Goal: Check status: Check status

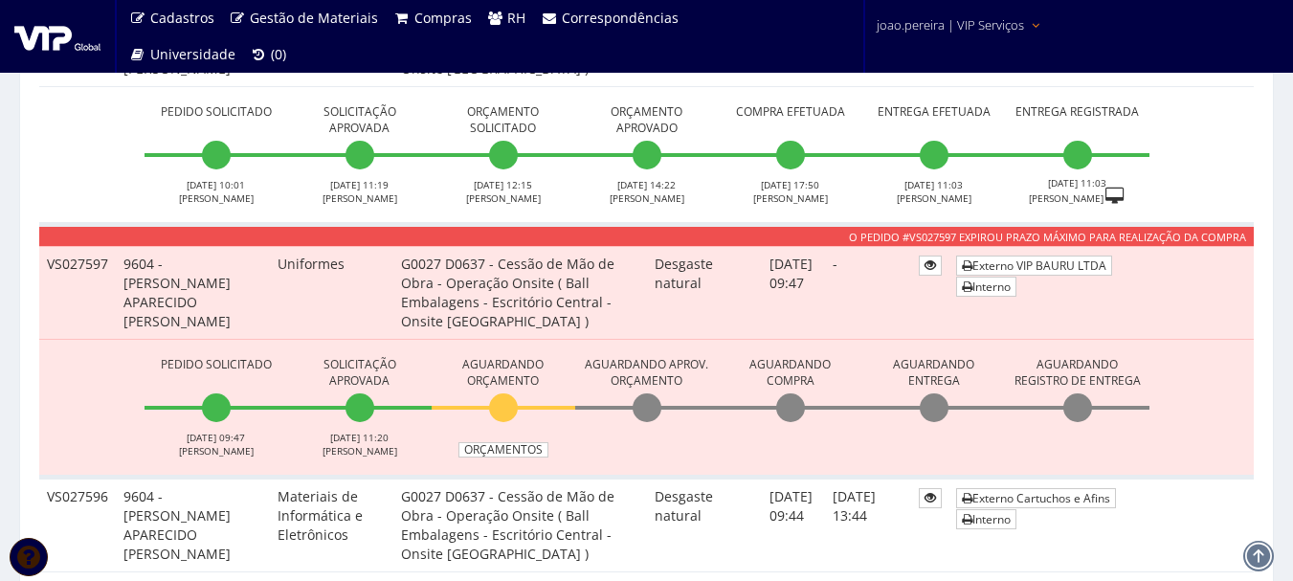
scroll to position [1149, 0]
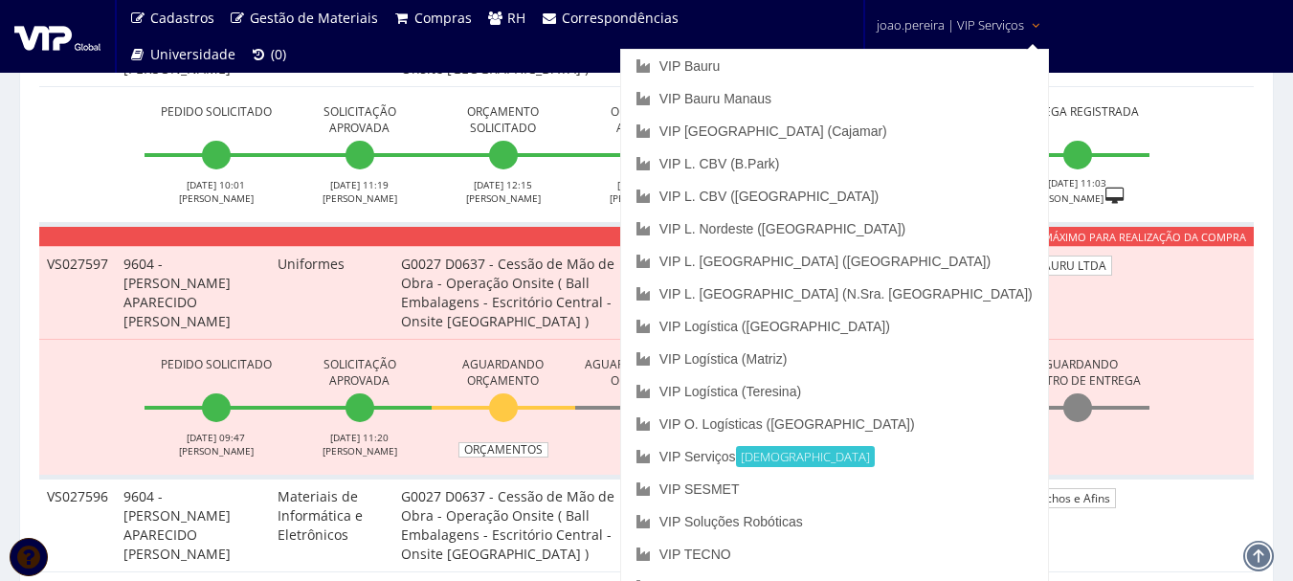
click at [953, 19] on span "joao.pereira | VIP Serviços" at bounding box center [950, 24] width 147 height 19
click at [912, 115] on link "VIP [GEOGRAPHIC_DATA] (Cajamar)" at bounding box center [834, 131] width 427 height 33
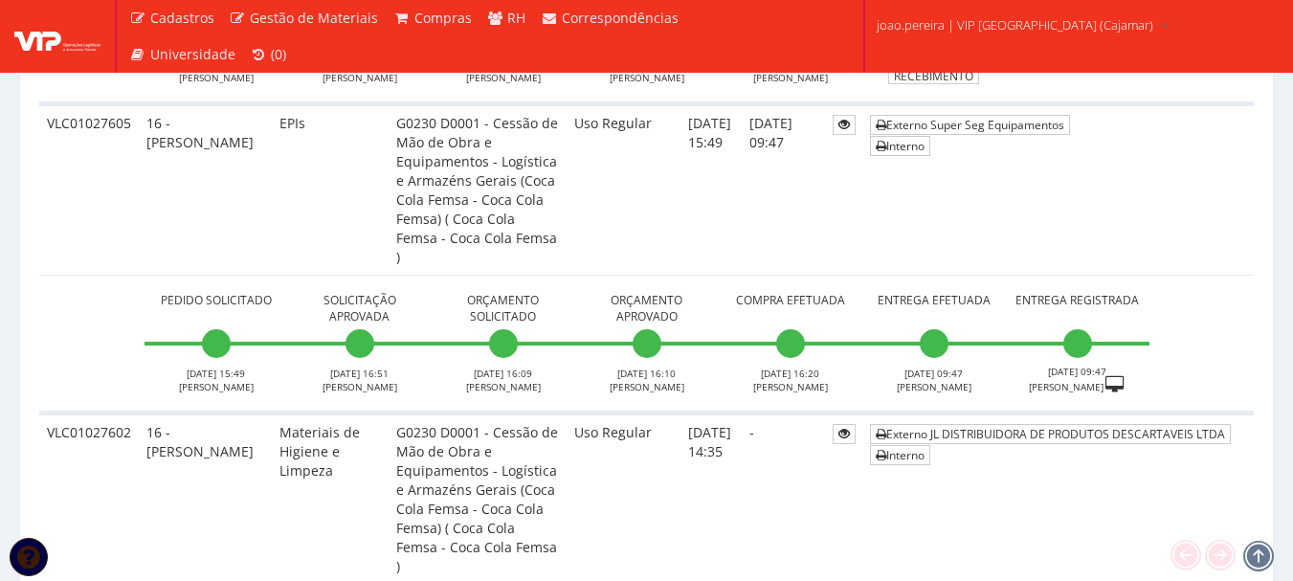
scroll to position [5170, 0]
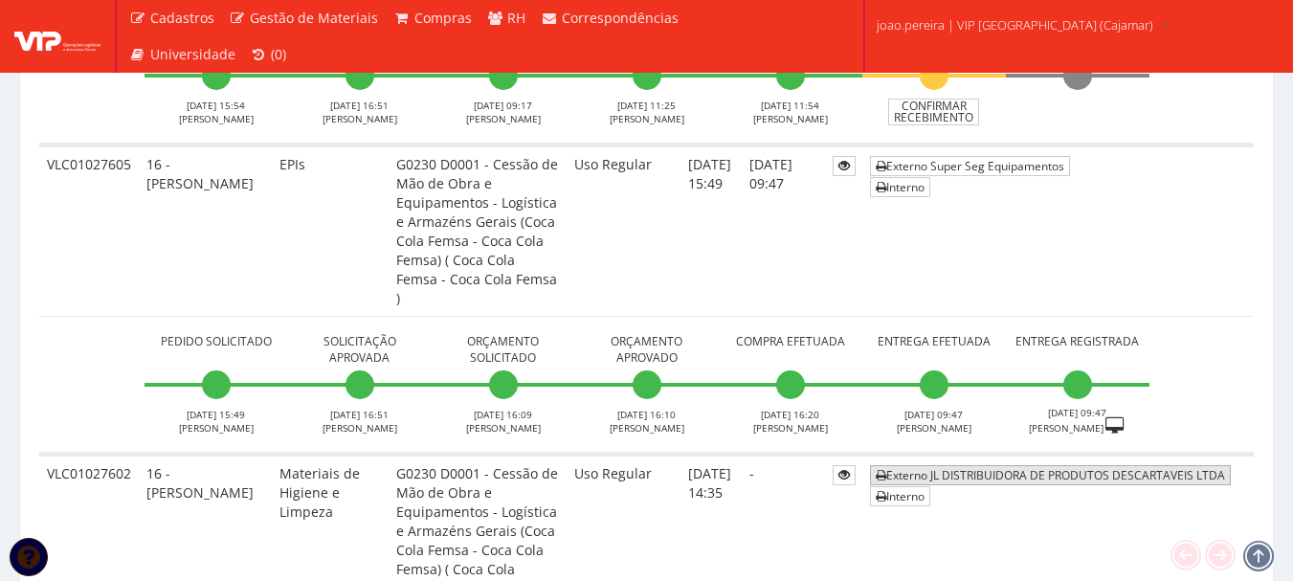
click at [963, 465] on link "Externo JL DISTRIBUIDORA DE PRODUTOS DESCARTAVEIS LTDA" at bounding box center [1050, 475] width 361 height 20
click at [909, 486] on link "Interno" at bounding box center [900, 496] width 60 height 20
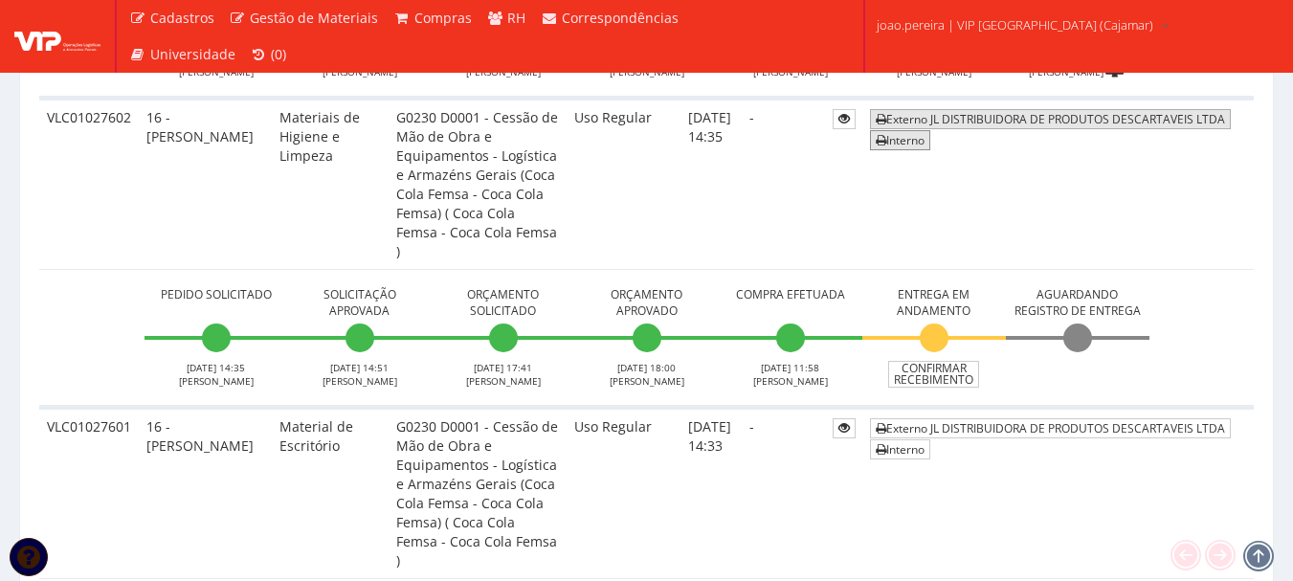
scroll to position [5553, 0]
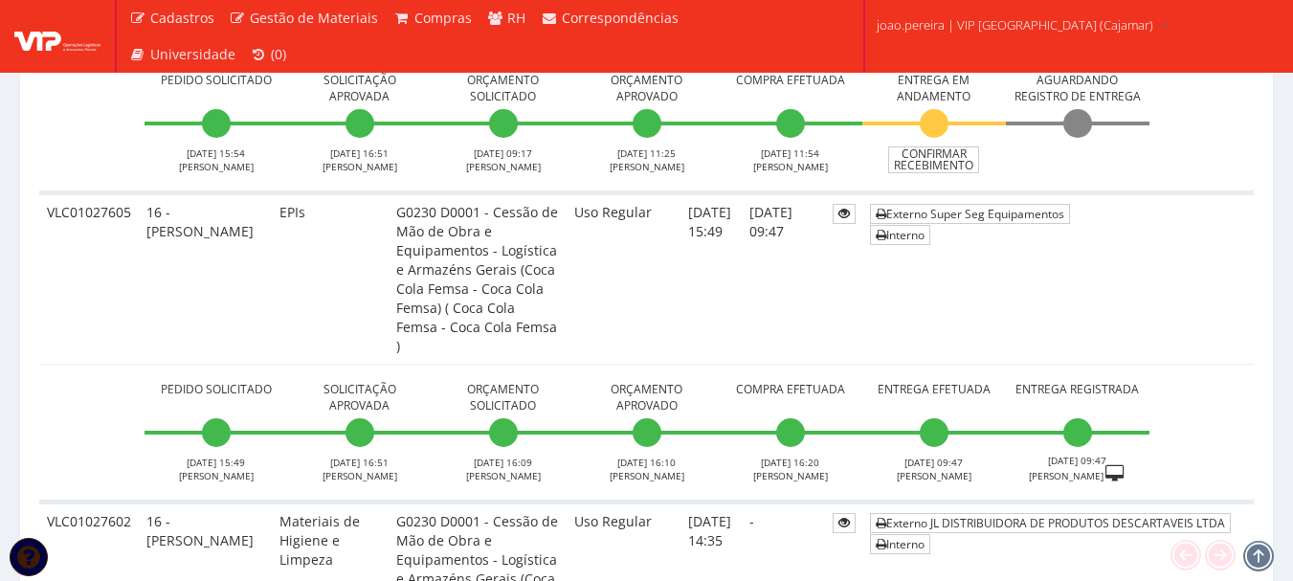
scroll to position [5170, 0]
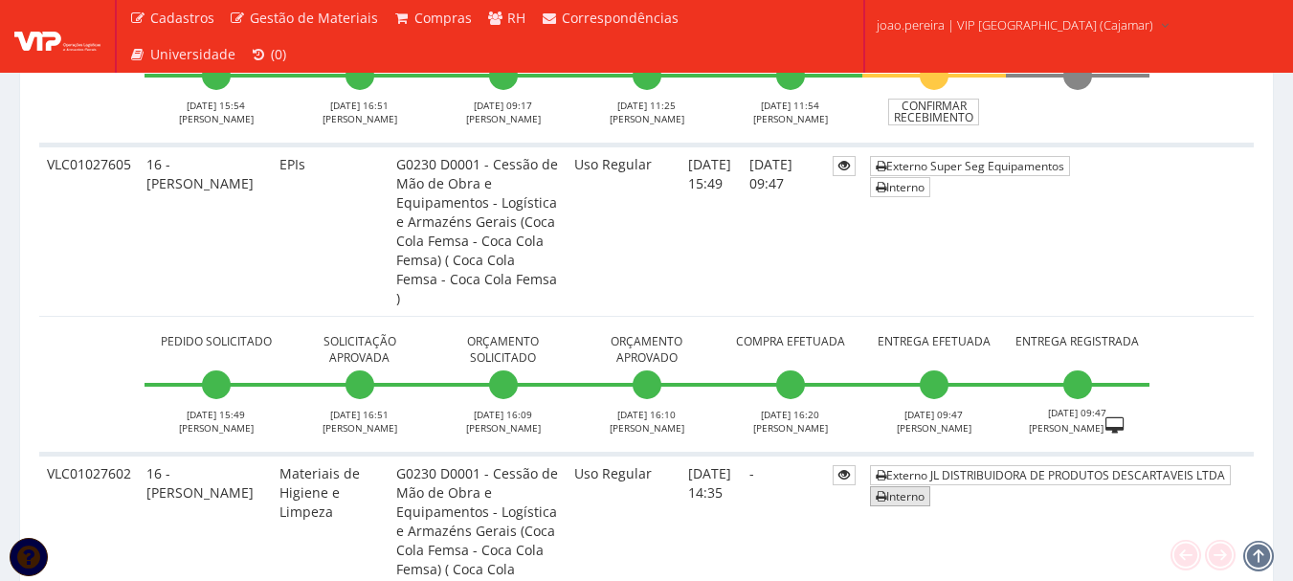
click at [913, 486] on link "Interno" at bounding box center [900, 496] width 60 height 20
click at [1087, 465] on link "Externo JL DISTRIBUIDORA DE PRODUTOS DESCARTAVEIS LTDA" at bounding box center [1050, 475] width 361 height 20
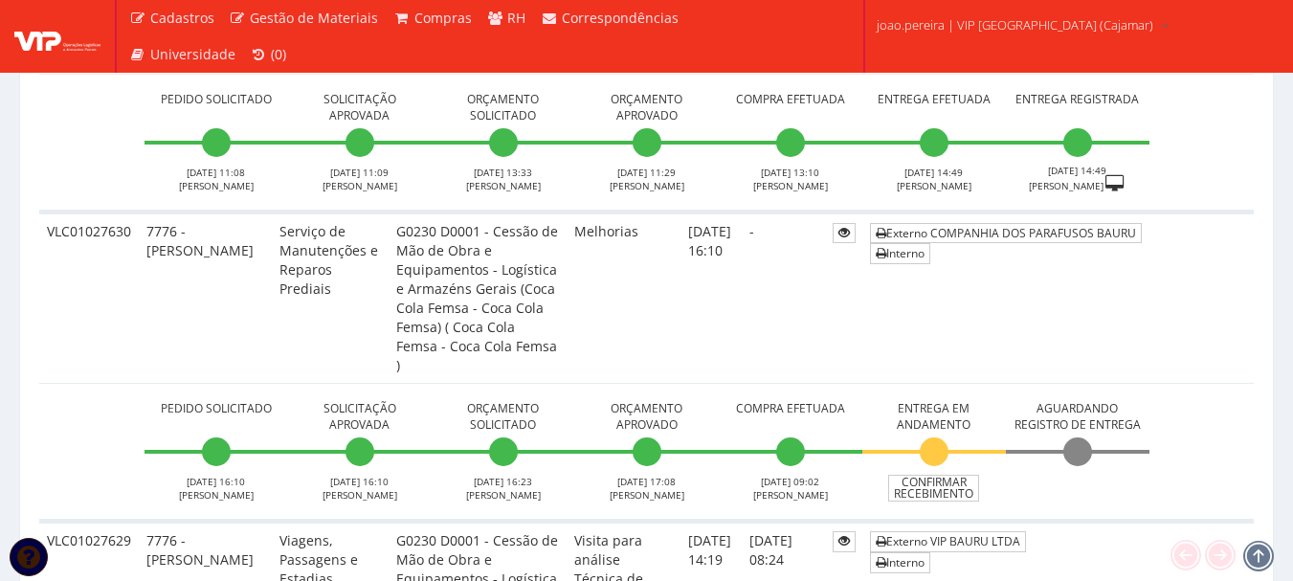
scroll to position [1436, 0]
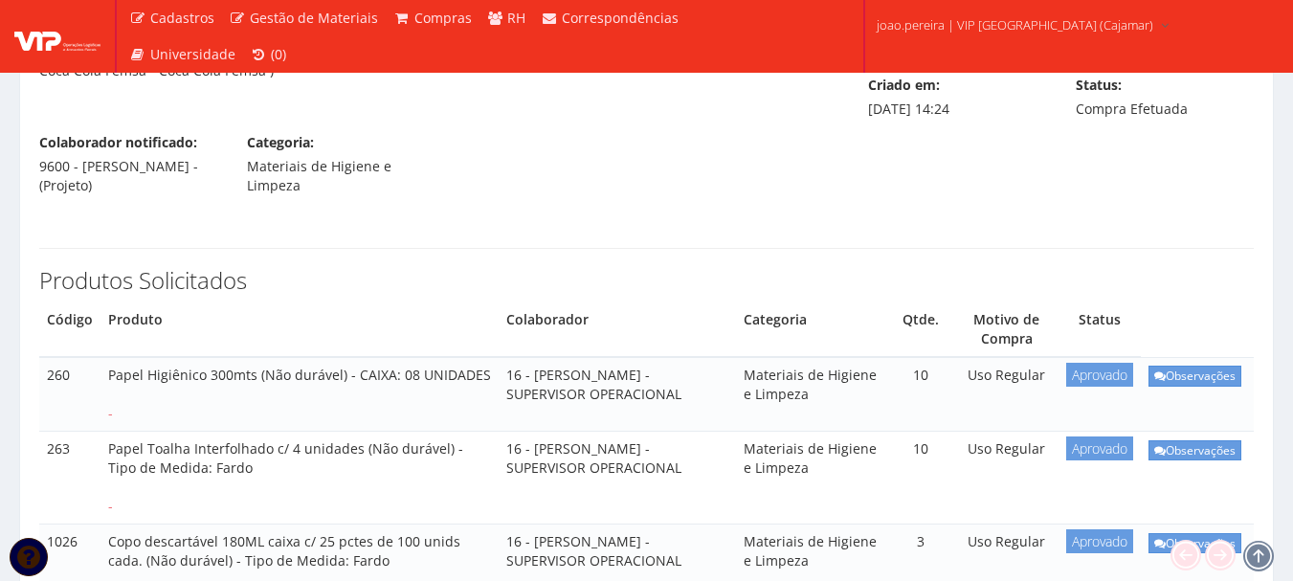
scroll to position [191, 0]
select select "848"
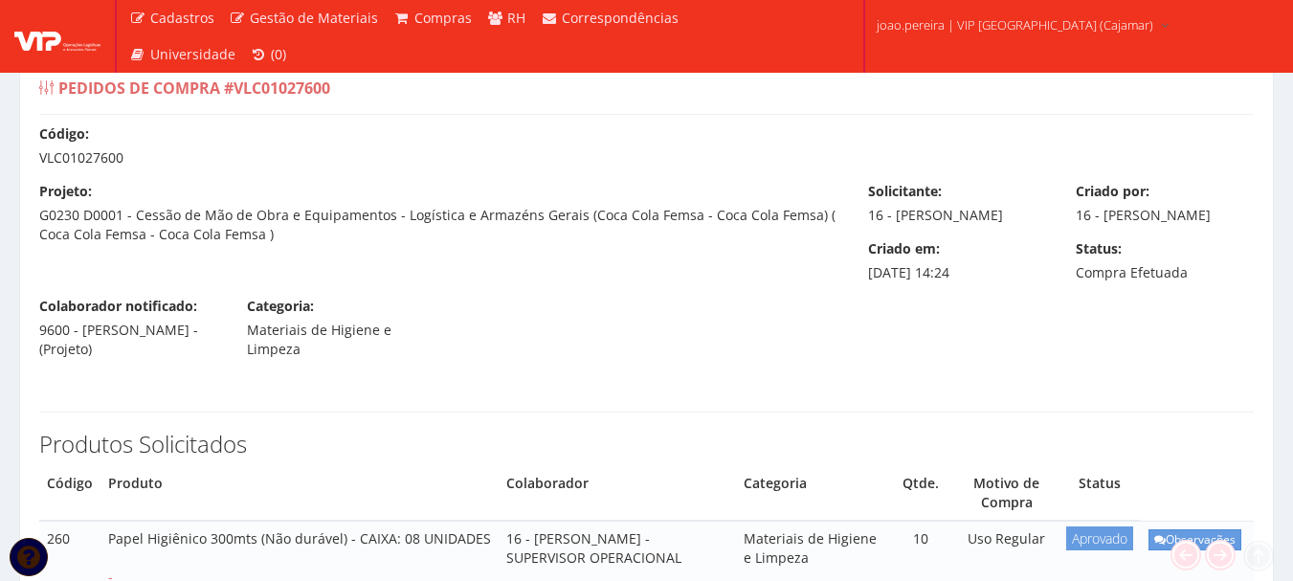
scroll to position [0, 0]
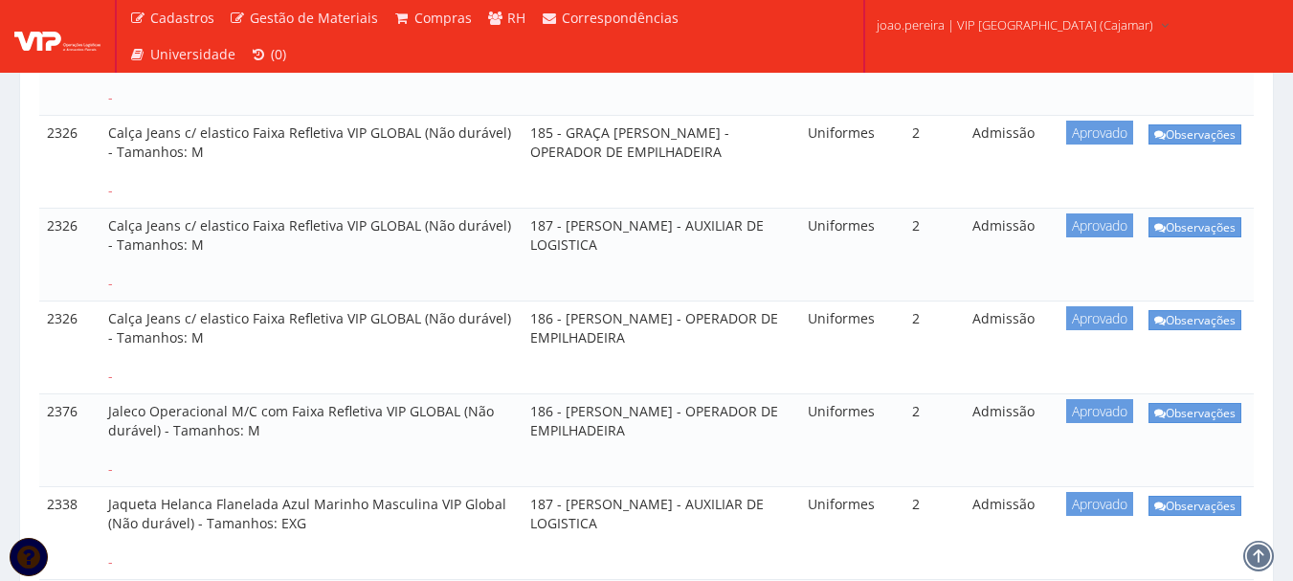
scroll to position [604, 0]
